Goal: Transaction & Acquisition: Obtain resource

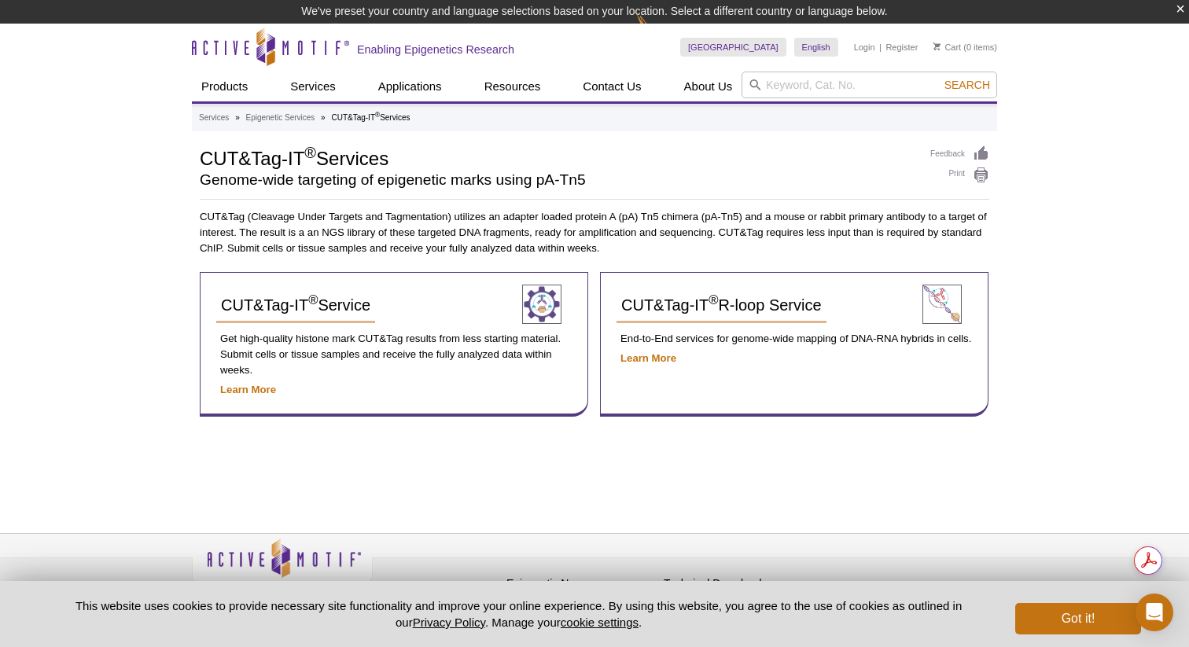
click at [1093, 286] on div "Active Motif Logo Enabling Epigenetics Research 0 Search Skip to content Active…" at bounding box center [594, 347] width 1189 height 647
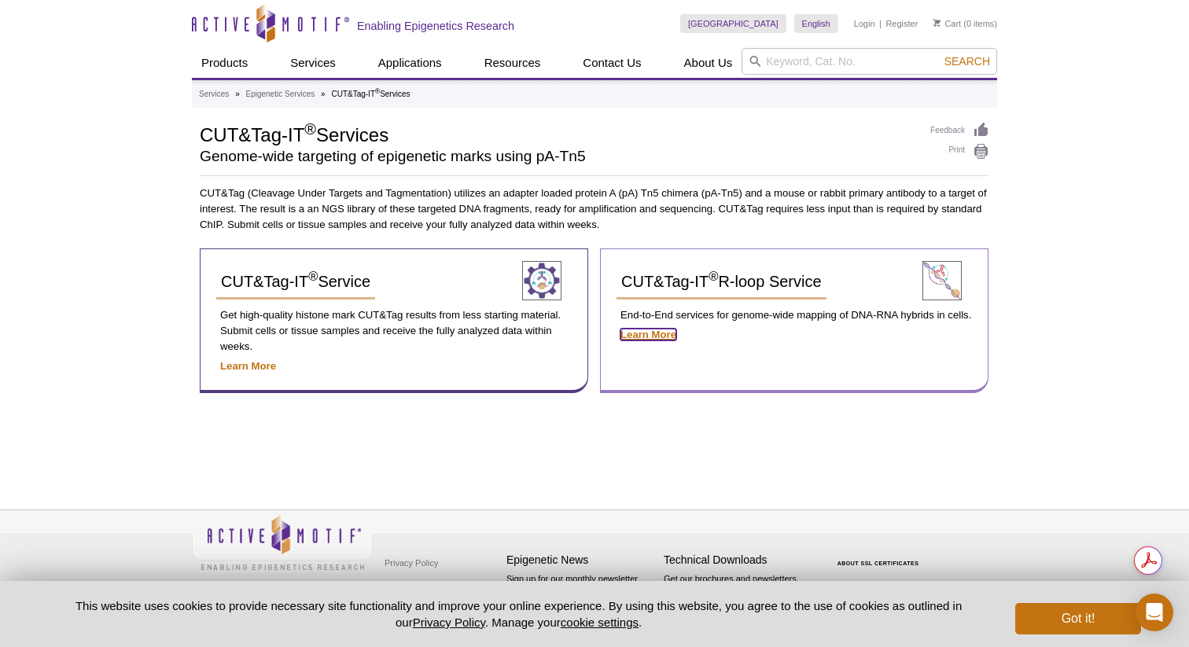
click at [652, 338] on strong "Learn More" at bounding box center [648, 335] width 56 height 12
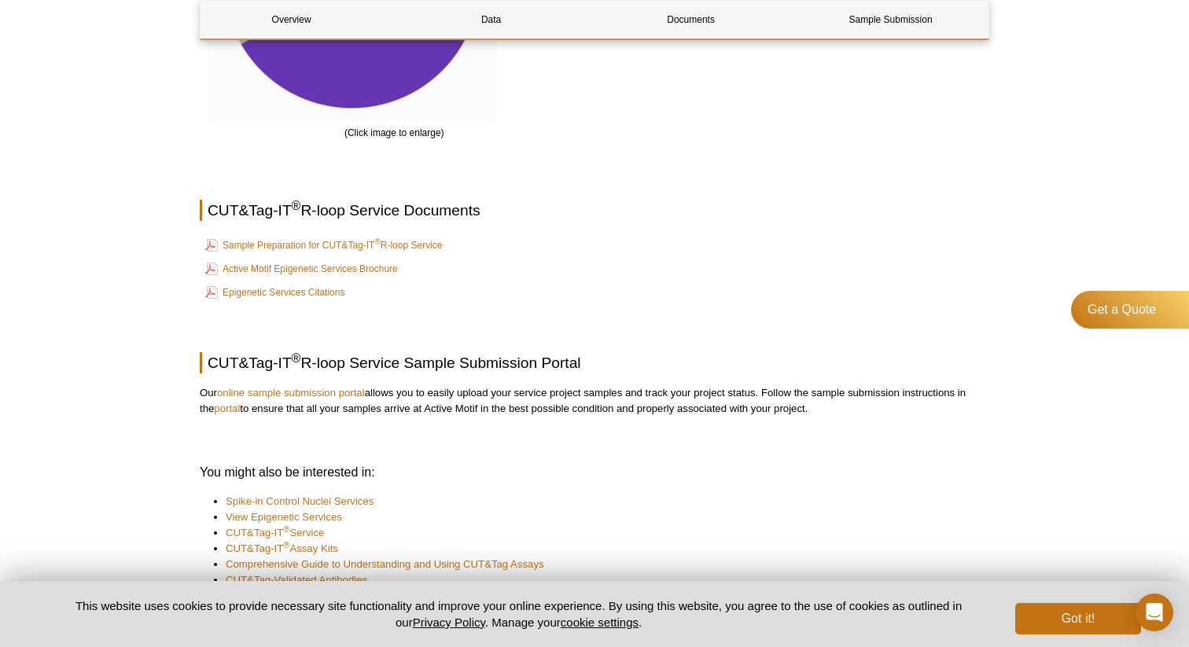
scroll to position [2118, 0]
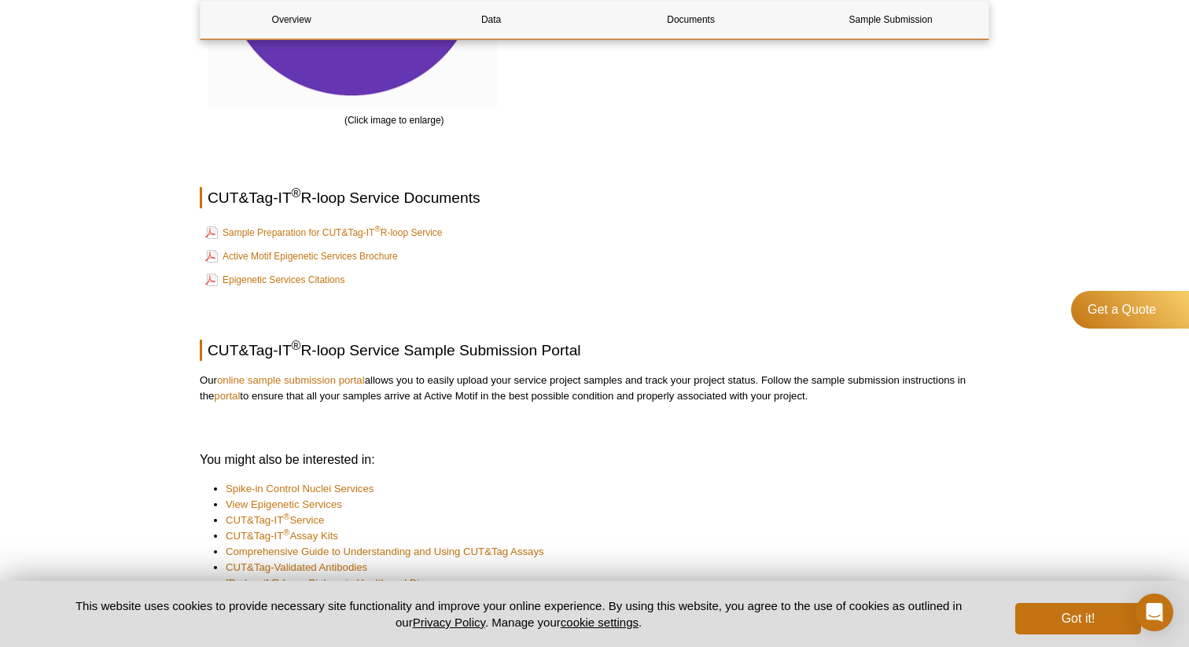
click at [712, 222] on td "Sample Preparation for CUT&Tag-IT ® R-loop Service" at bounding box center [594, 233] width 786 height 22
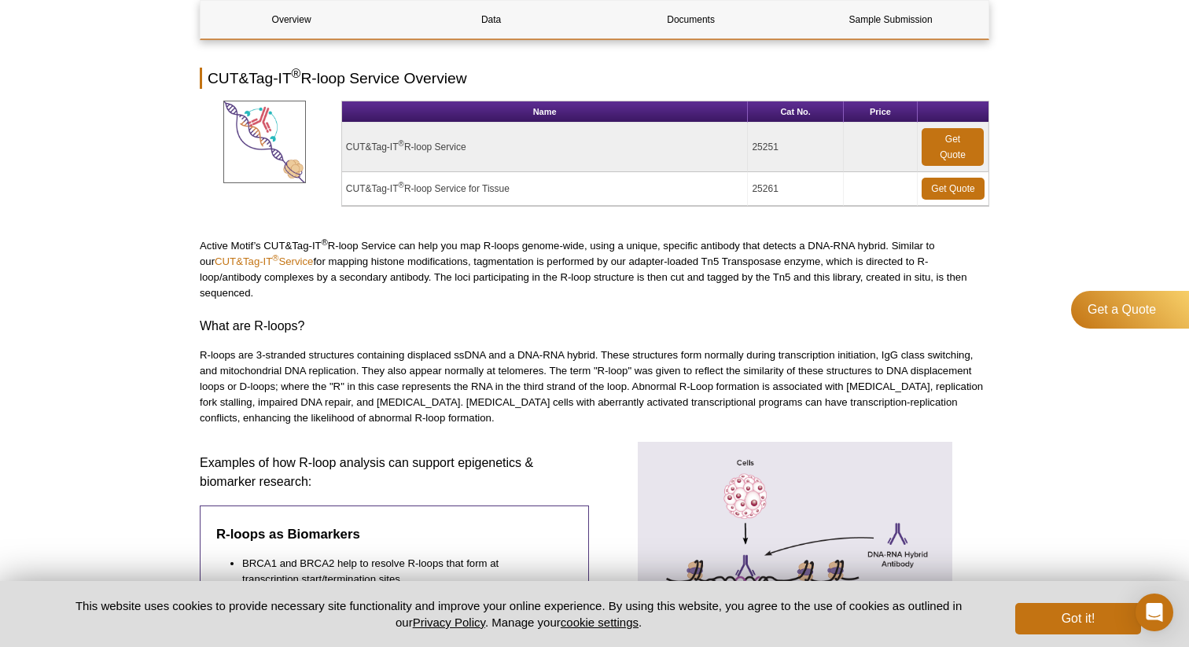
scroll to position [0, 0]
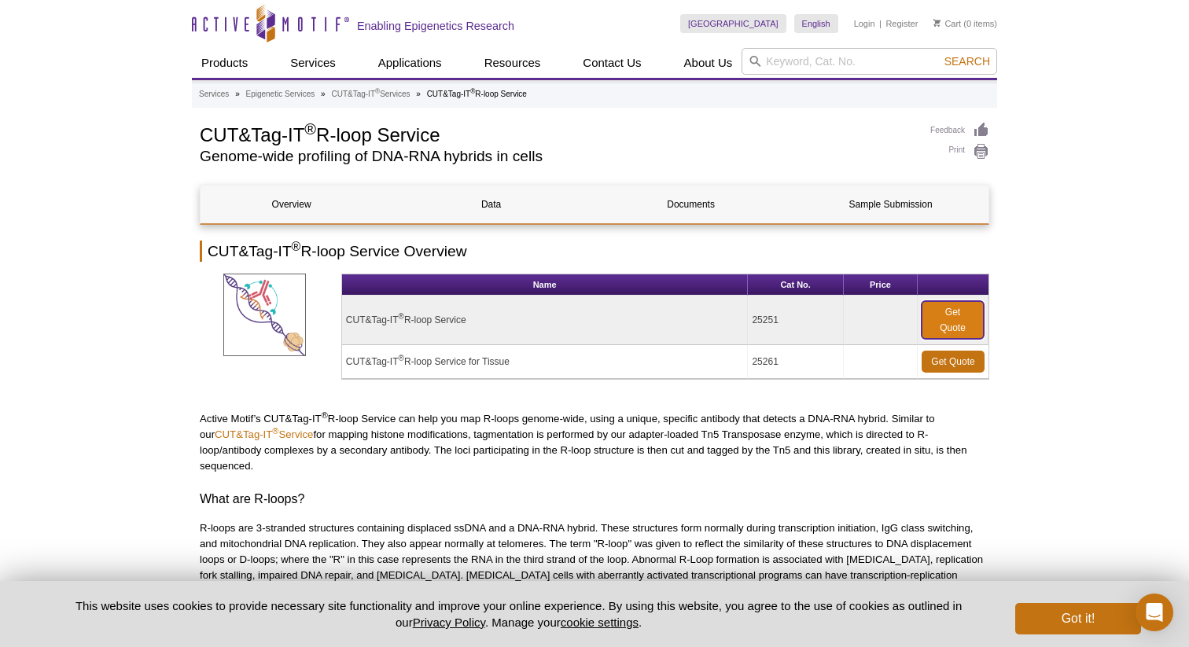
click at [961, 319] on link "Get Quote" at bounding box center [953, 320] width 62 height 38
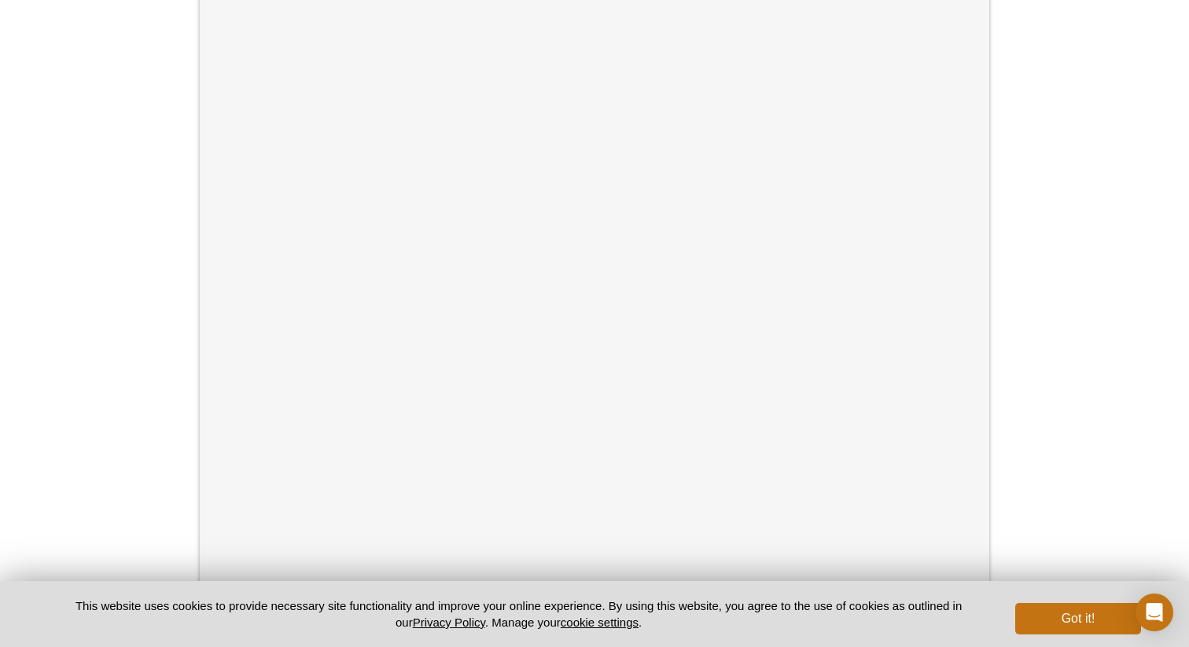
scroll to position [377, 0]
